Goal: Transaction & Acquisition: Purchase product/service

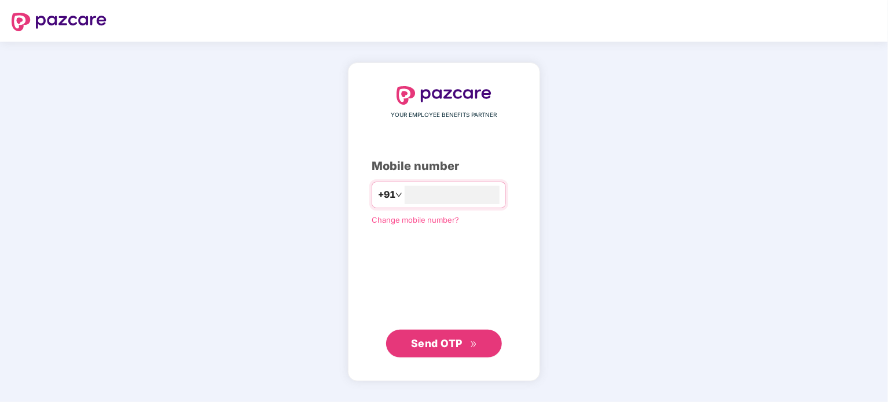
type input "**********"
click at [434, 347] on span "Send OTP" at bounding box center [436, 343] width 51 height 12
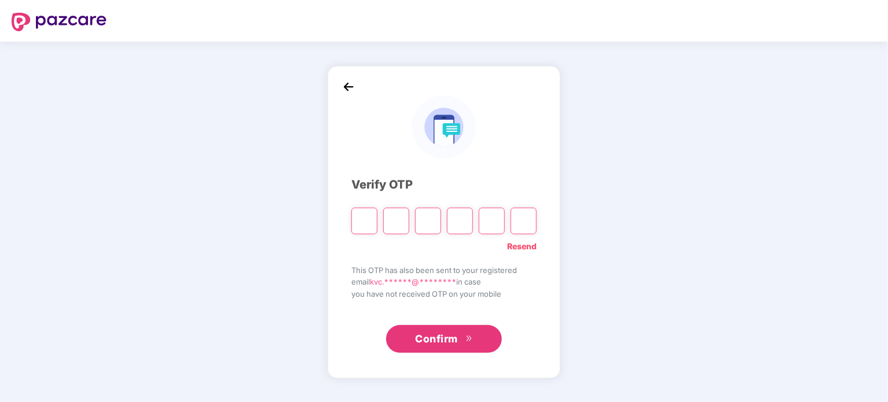
type input "*"
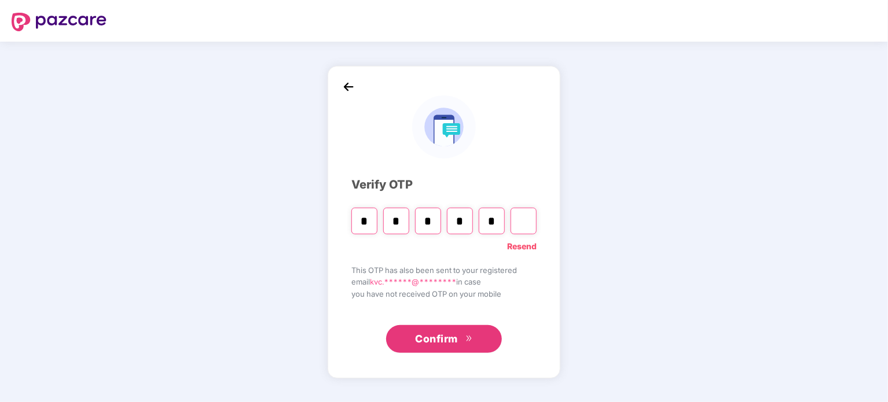
type input "*"
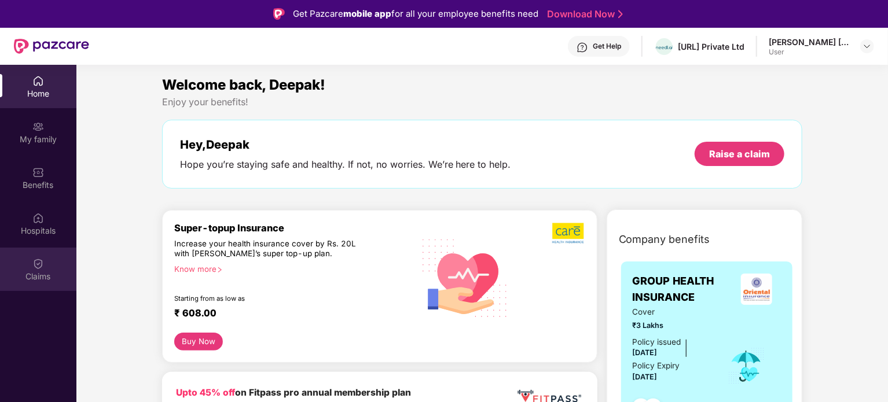
click at [39, 271] on div "Claims" at bounding box center [38, 277] width 76 height 12
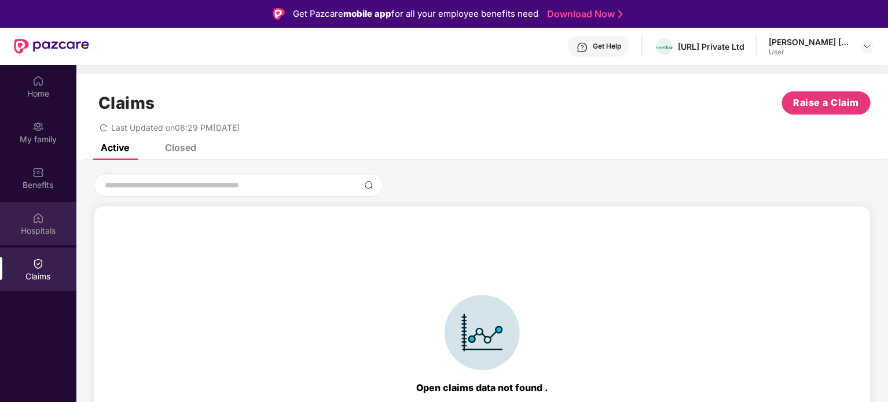
click at [37, 222] on img at bounding box center [38, 218] width 12 height 12
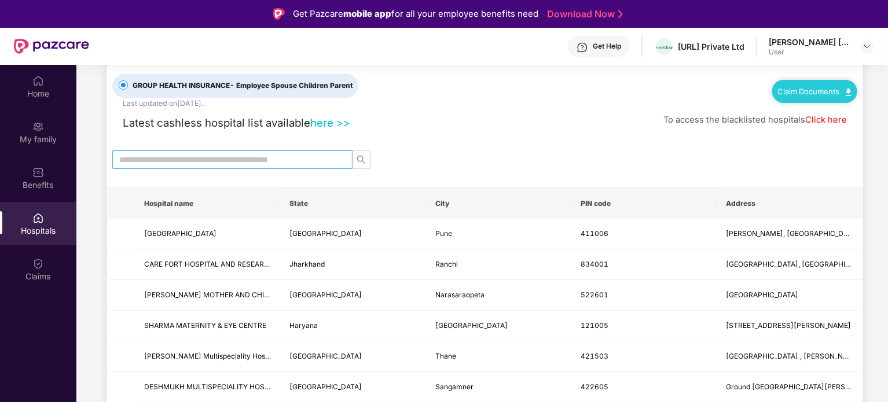
scroll to position [27, 0]
click at [297, 201] on th "State" at bounding box center [352, 202] width 145 height 31
click at [272, 152] on input "text" at bounding box center [227, 158] width 217 height 13
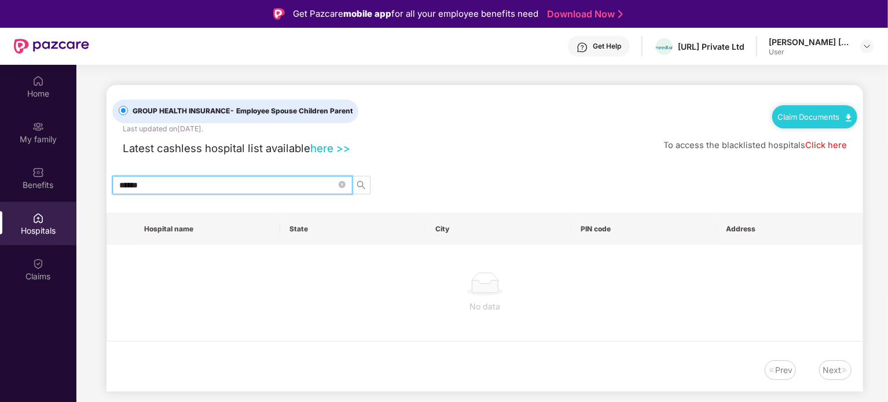
scroll to position [0, 0]
type input "*"
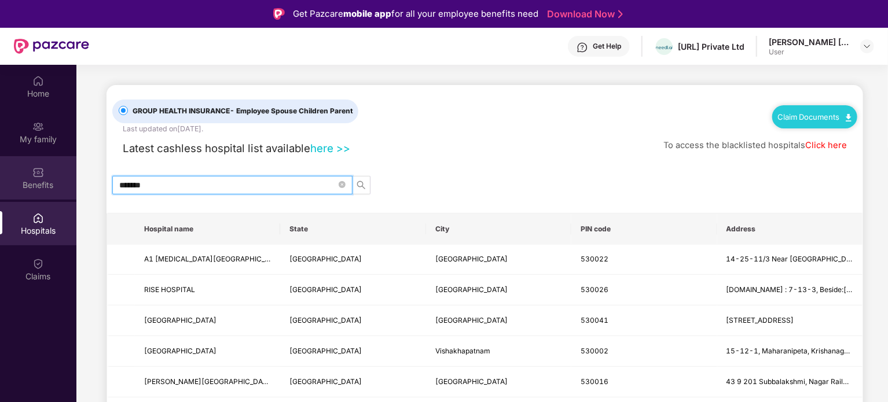
type input "*******"
click at [41, 174] on img at bounding box center [38, 173] width 12 height 12
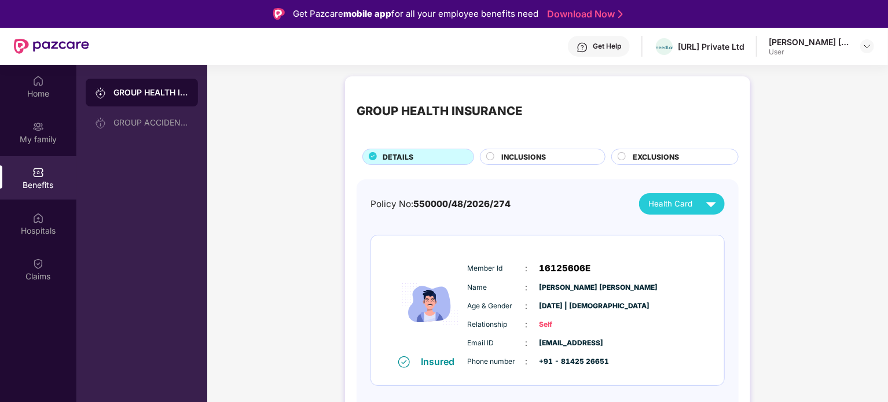
click at [532, 156] on span "INCLUSIONS" at bounding box center [523, 157] width 45 height 11
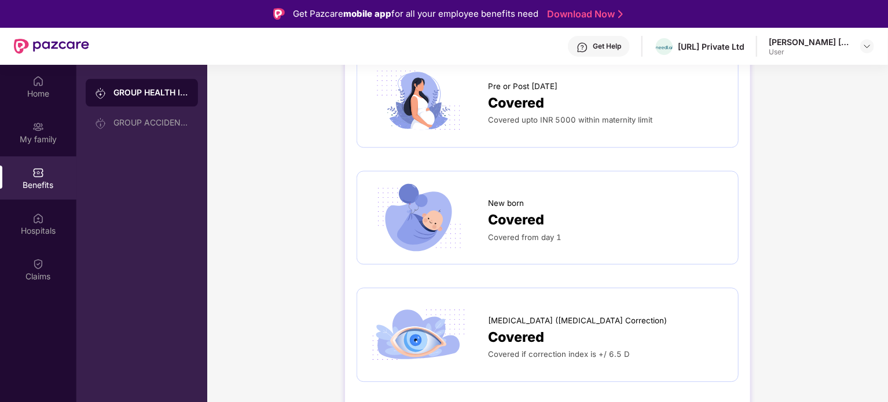
scroll to position [1458, 0]
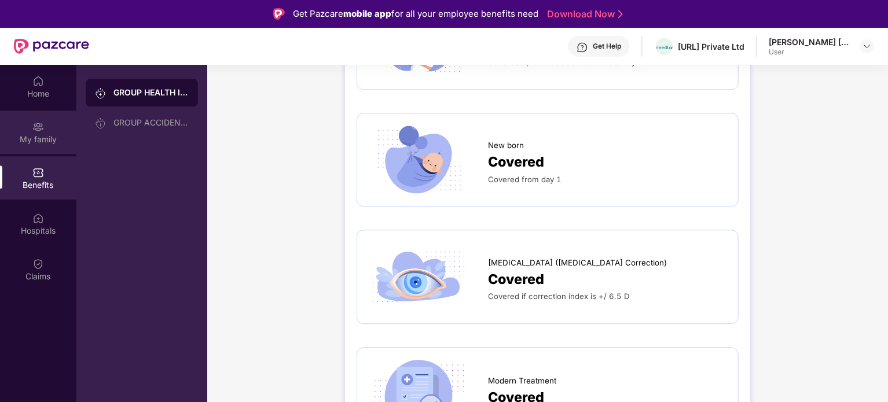
click at [35, 135] on div "My family" at bounding box center [38, 140] width 76 height 12
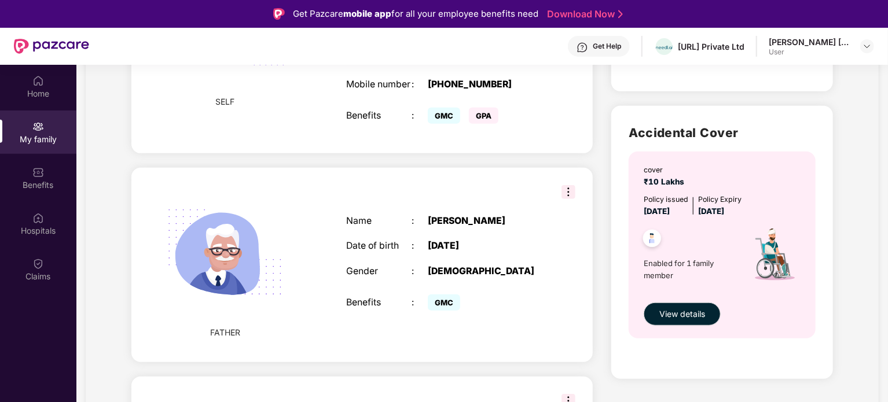
scroll to position [479, 0]
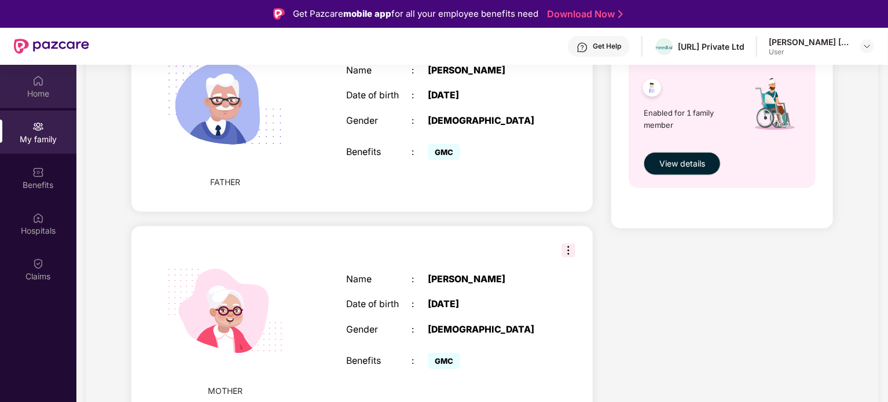
click at [31, 89] on div "Home" at bounding box center [38, 94] width 76 height 12
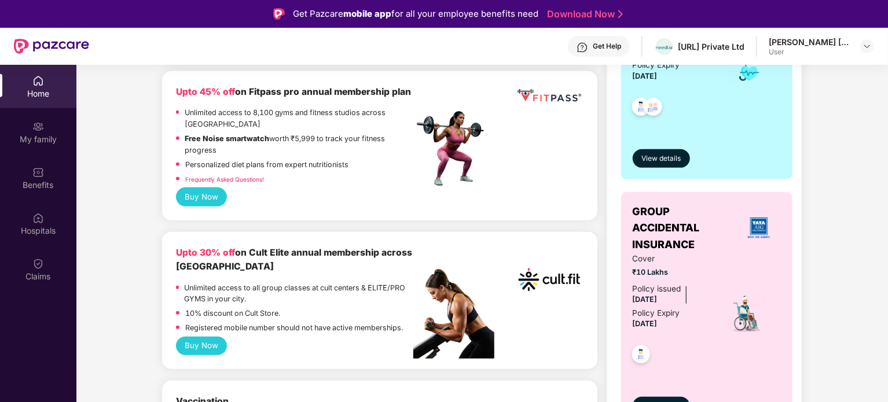
scroll to position [302, 0]
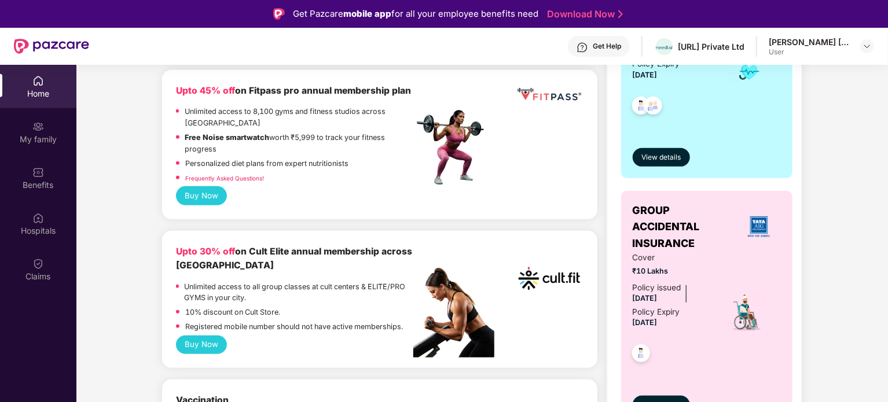
click at [200, 196] on button "Buy Now" at bounding box center [201, 195] width 51 height 19
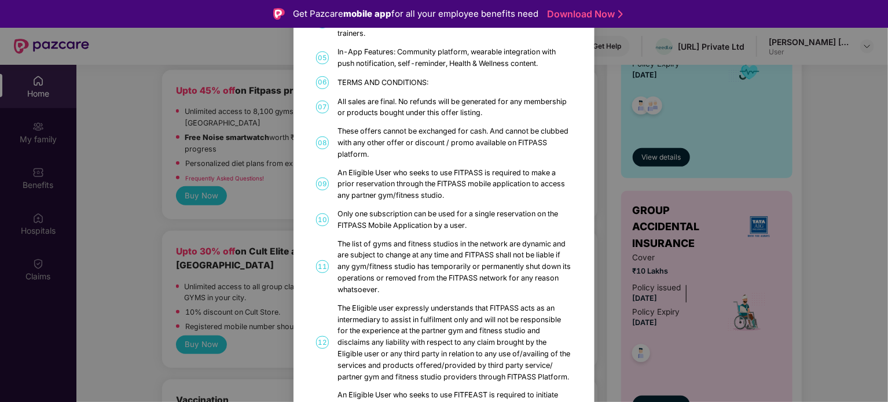
scroll to position [670, 0]
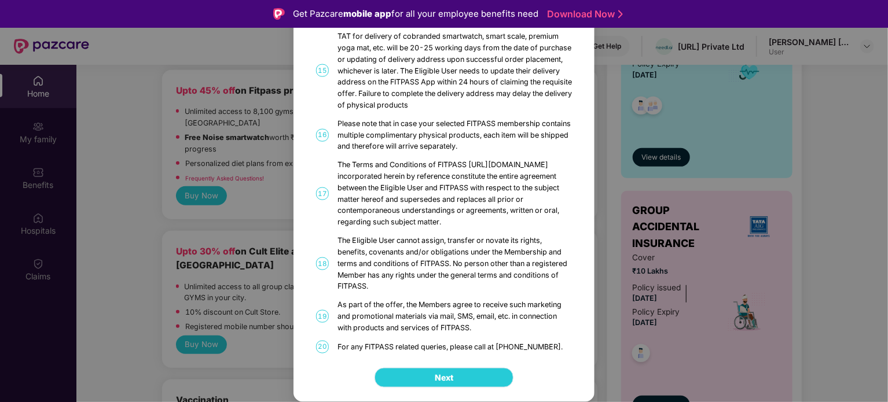
click at [440, 377] on span "Next" at bounding box center [444, 377] width 19 height 13
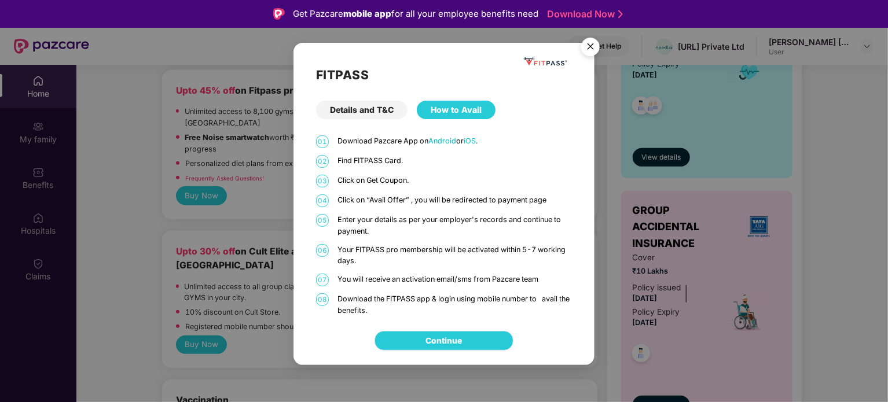
click at [454, 340] on link "Continue" at bounding box center [444, 340] width 36 height 13
click at [592, 50] on img "Close" at bounding box center [590, 48] width 32 height 32
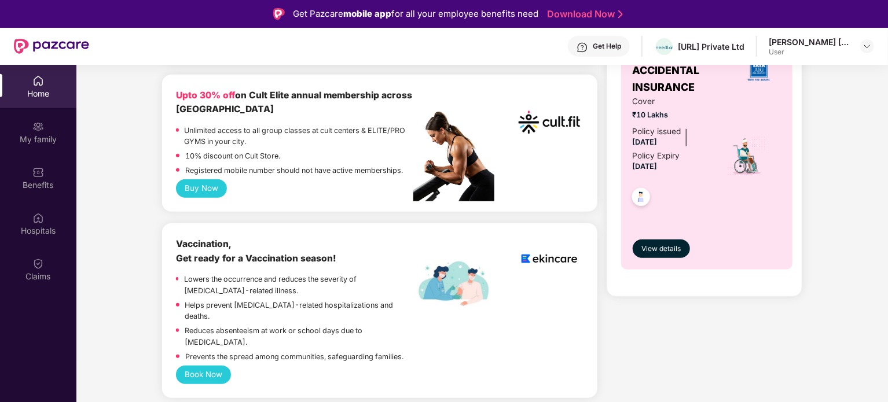
scroll to position [459, 0]
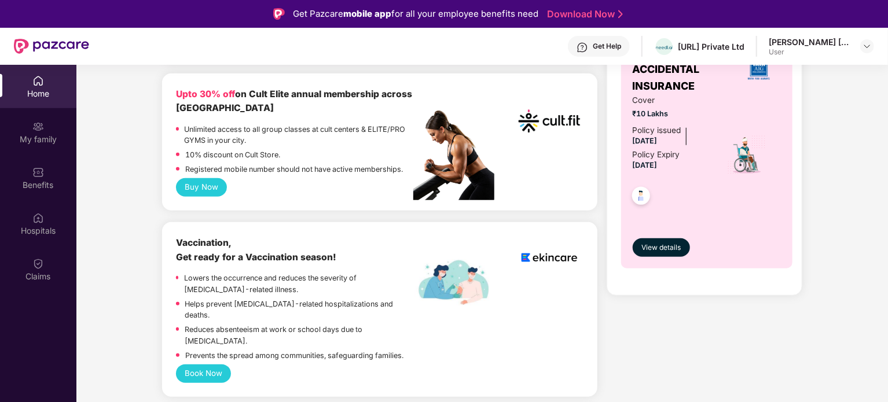
click at [192, 190] on button "Buy Now" at bounding box center [201, 187] width 51 height 19
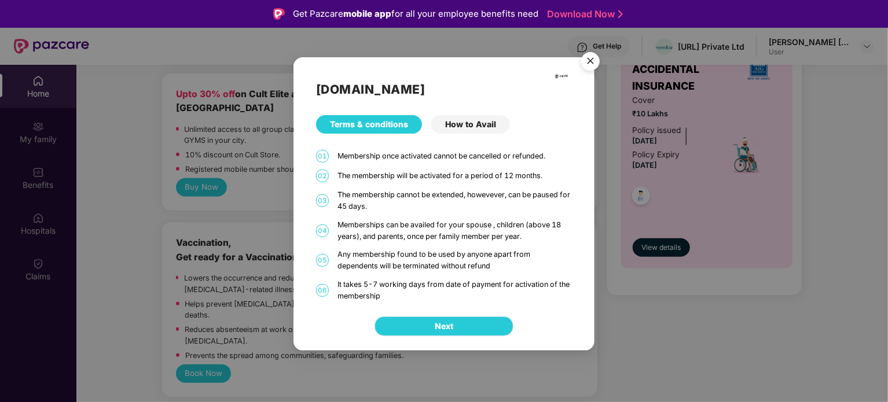
click at [458, 330] on button "Next" at bounding box center [443, 326] width 139 height 20
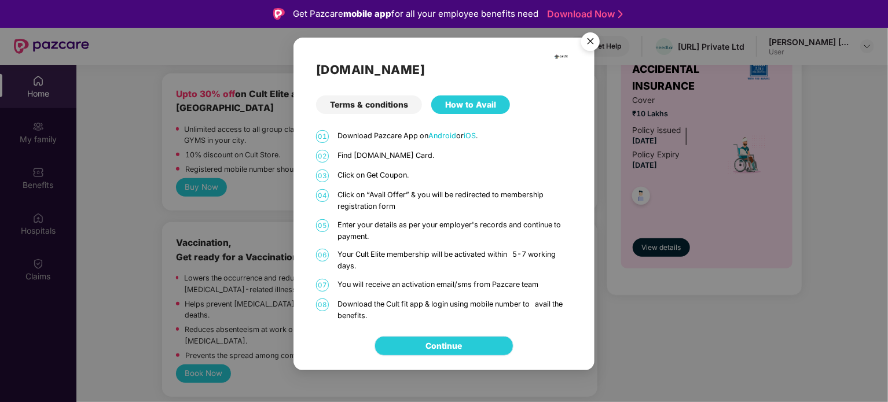
click at [457, 343] on link "Continue" at bounding box center [444, 346] width 36 height 13
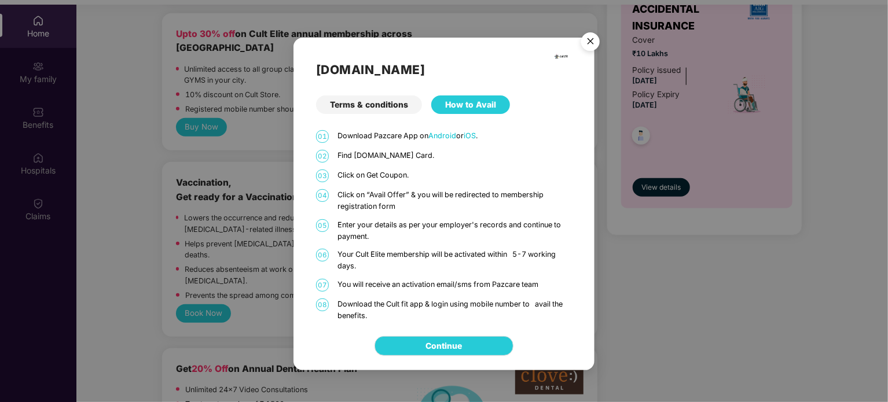
scroll to position [65, 0]
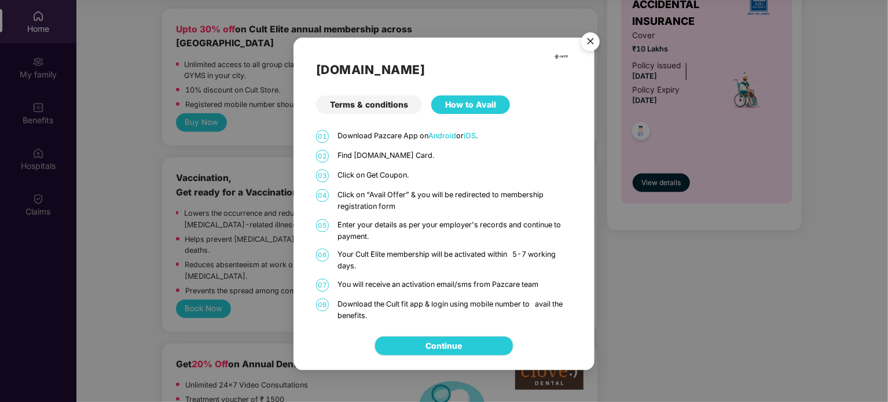
click at [597, 44] on img "Close" at bounding box center [590, 43] width 32 height 32
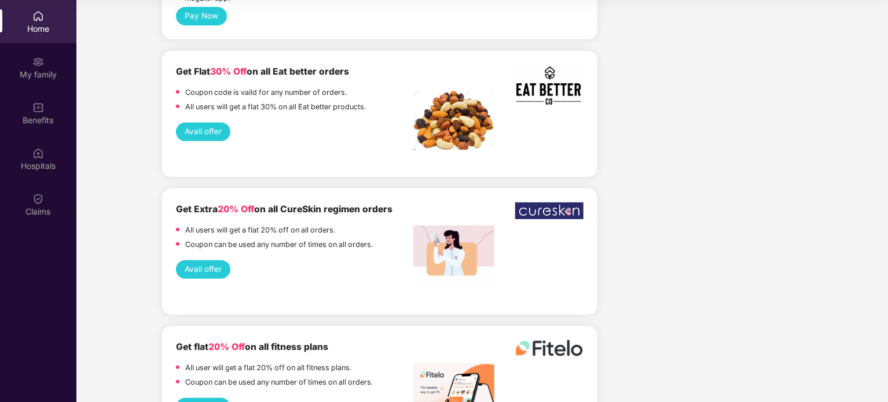
scroll to position [2486, 0]
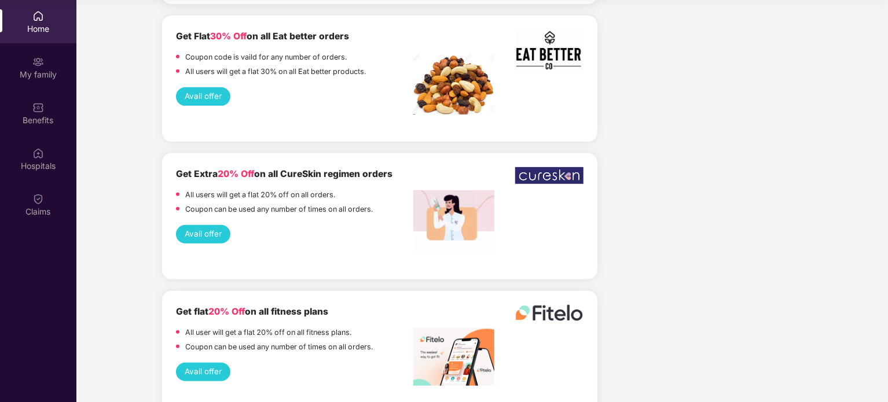
click at [38, 20] on img at bounding box center [38, 16] width 12 height 12
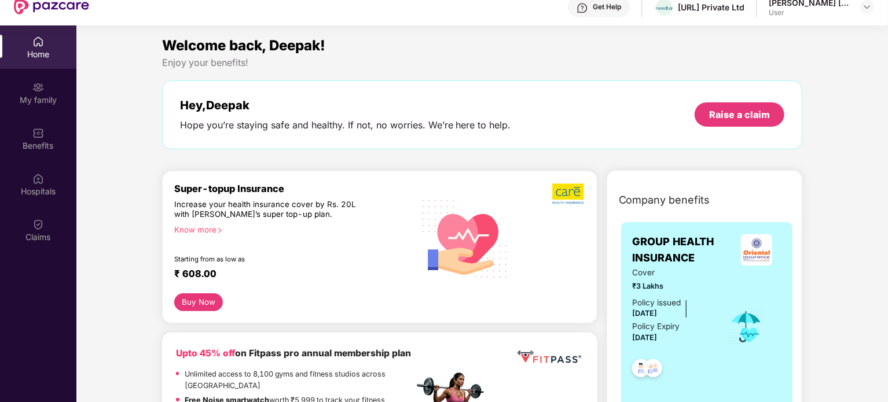
scroll to position [0, 0]
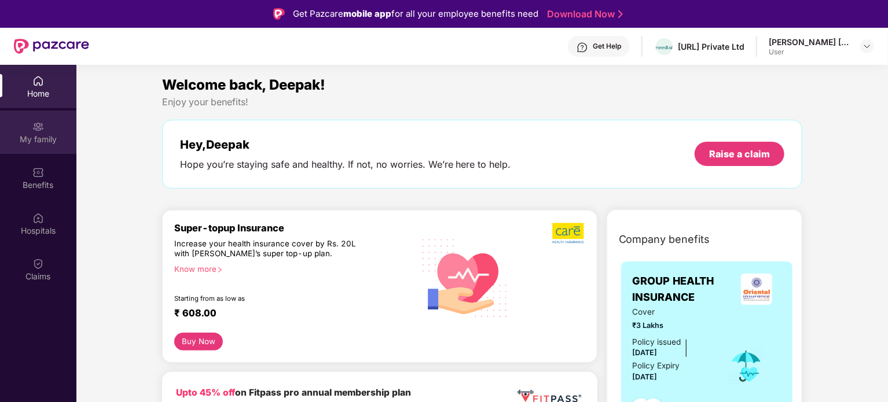
click at [32, 125] on img at bounding box center [38, 127] width 12 height 12
